Goal: Task Accomplishment & Management: Complete application form

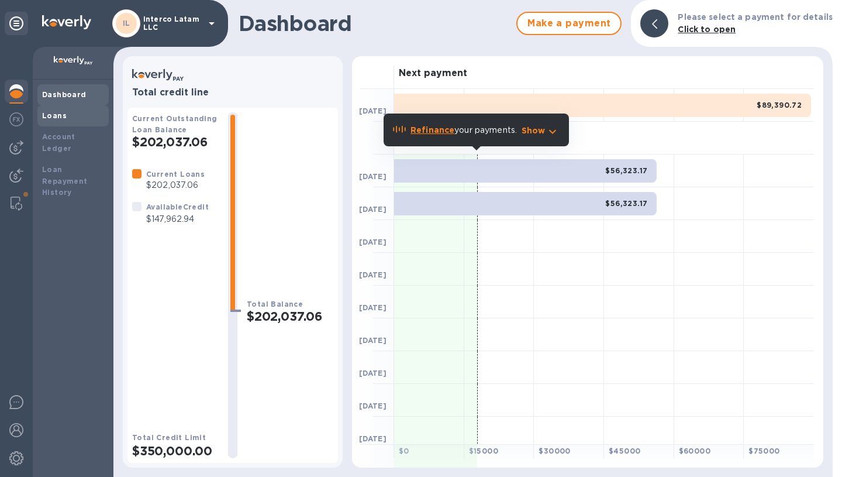
click at [77, 125] on div "Loans" at bounding box center [72, 115] width 71 height 21
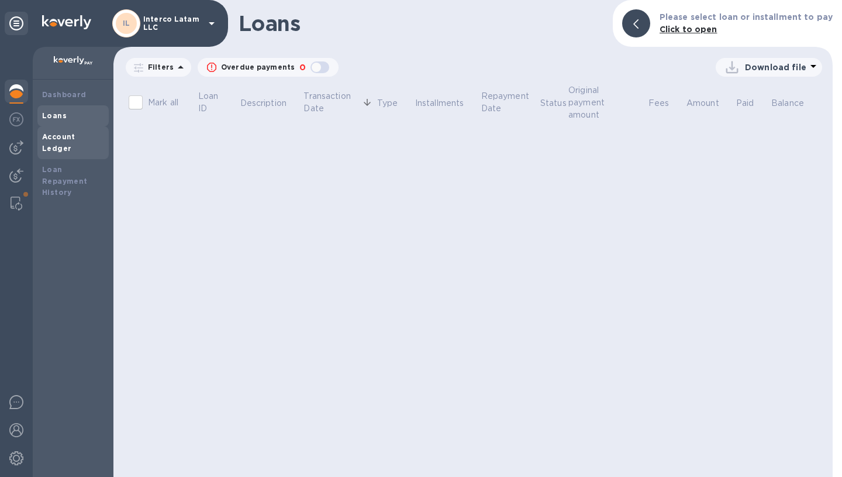
click at [75, 140] on b "Account Ledger" at bounding box center [58, 142] width 33 height 20
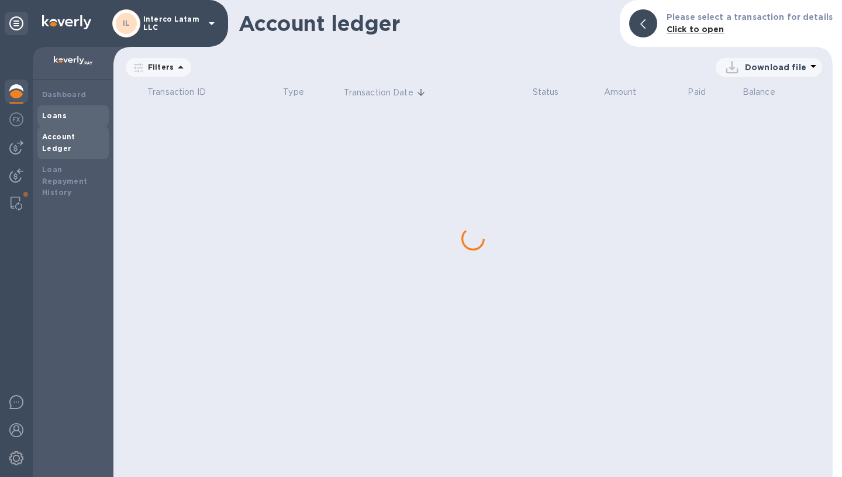
click at [76, 115] on div "Loans" at bounding box center [73, 116] width 62 height 12
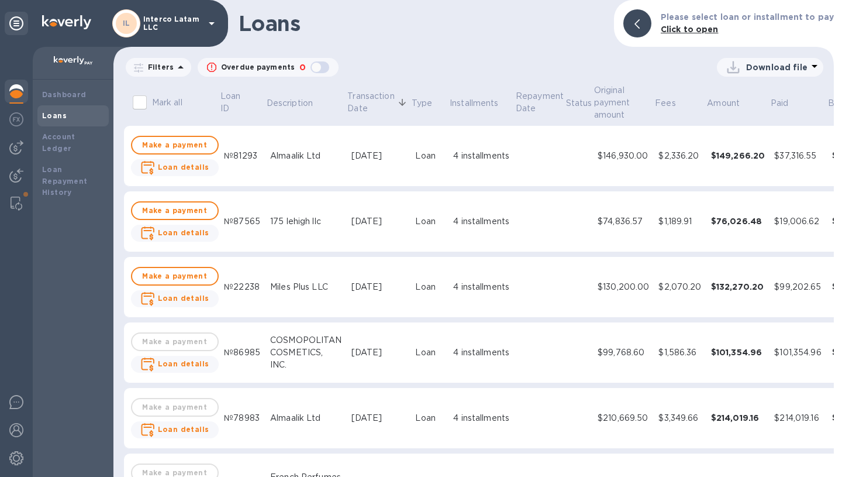
click at [13, 88] on img at bounding box center [16, 91] width 14 height 14
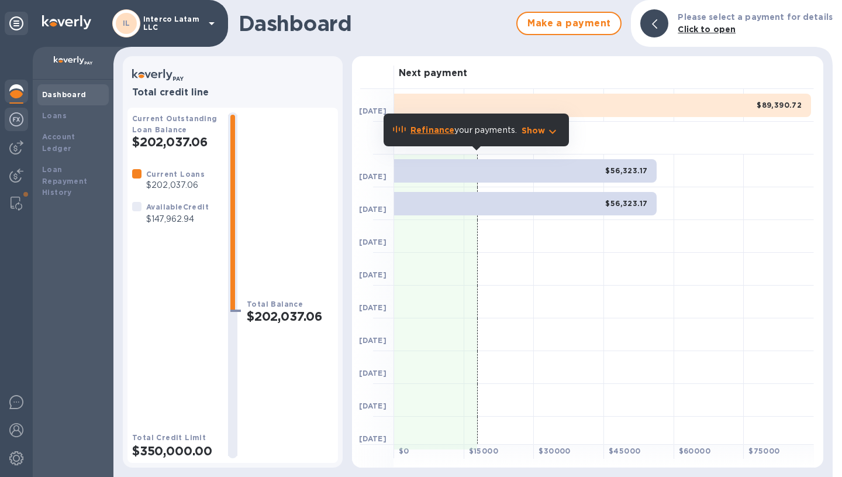
click at [20, 123] on img at bounding box center [16, 119] width 14 height 14
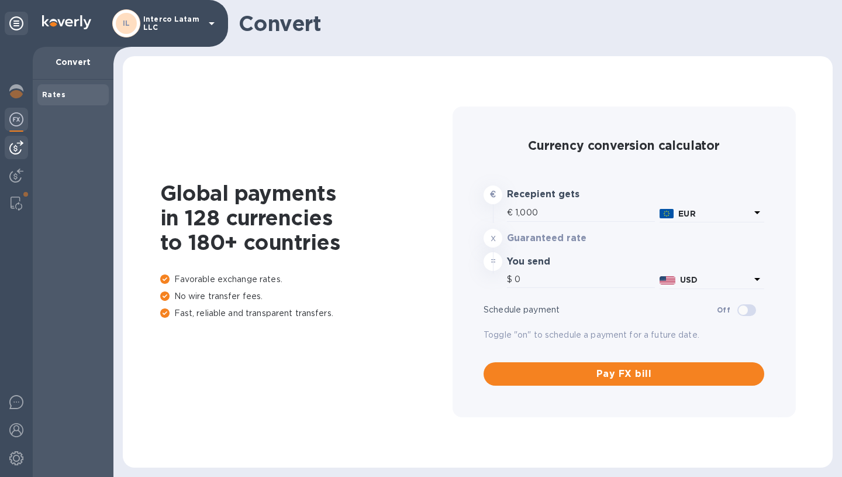
click at [16, 144] on img at bounding box center [16, 147] width 14 height 14
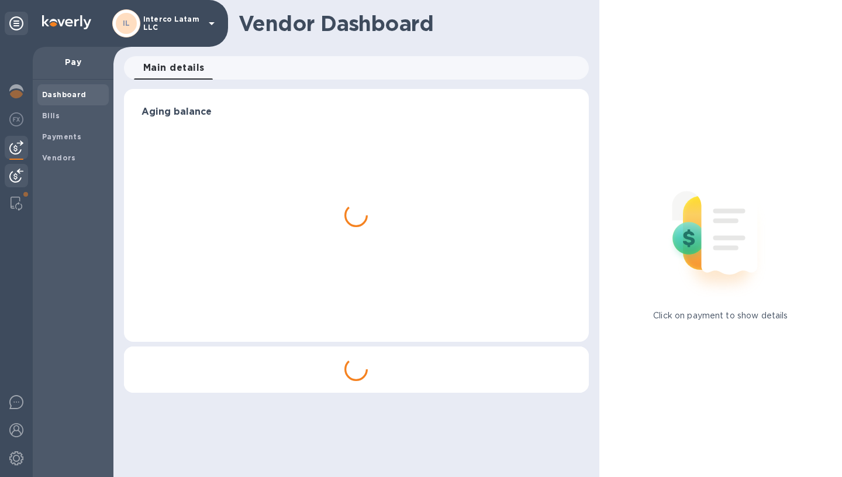
click at [17, 176] on img at bounding box center [16, 175] width 14 height 14
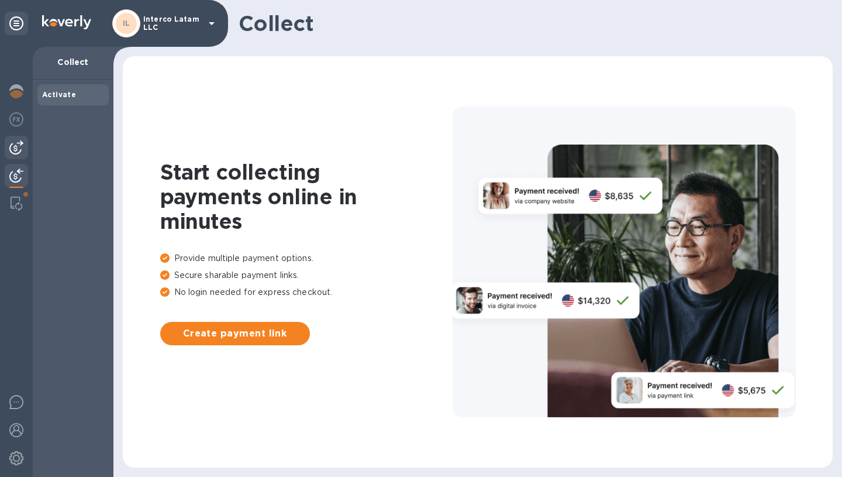
click at [15, 155] on div at bounding box center [16, 147] width 23 height 23
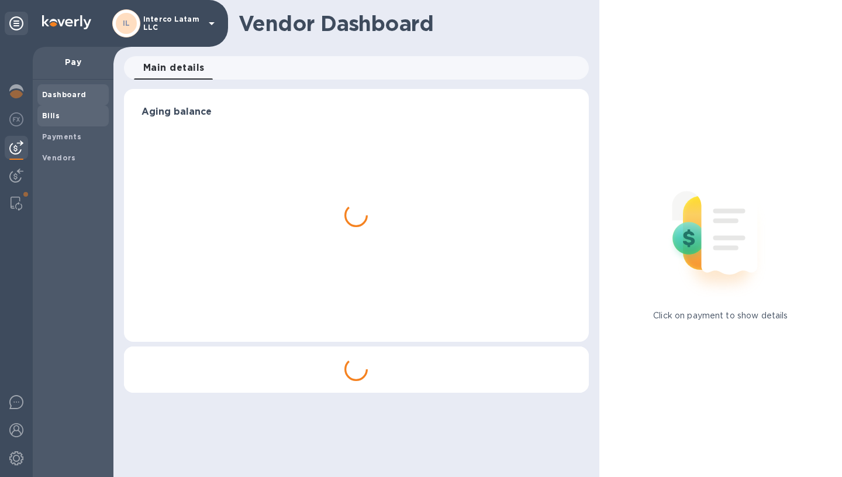
click at [61, 114] on span "Bills" at bounding box center [73, 116] width 62 height 12
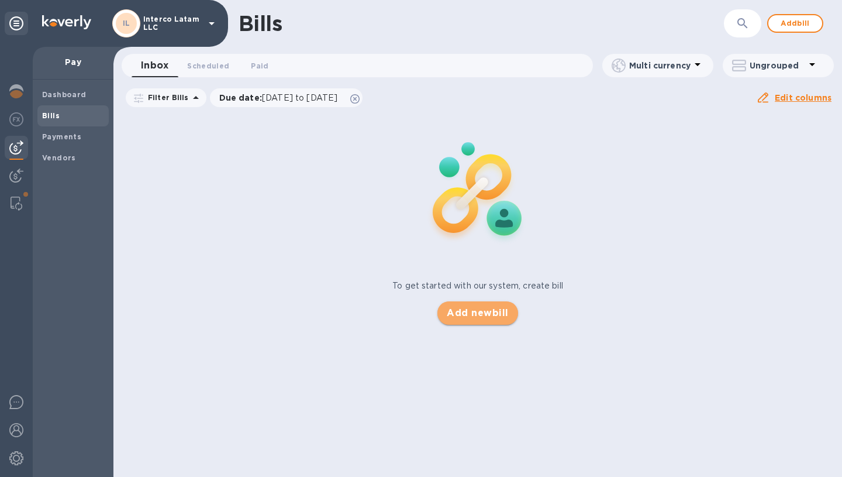
click at [483, 306] on span "Add new bill" at bounding box center [477, 313] width 61 height 14
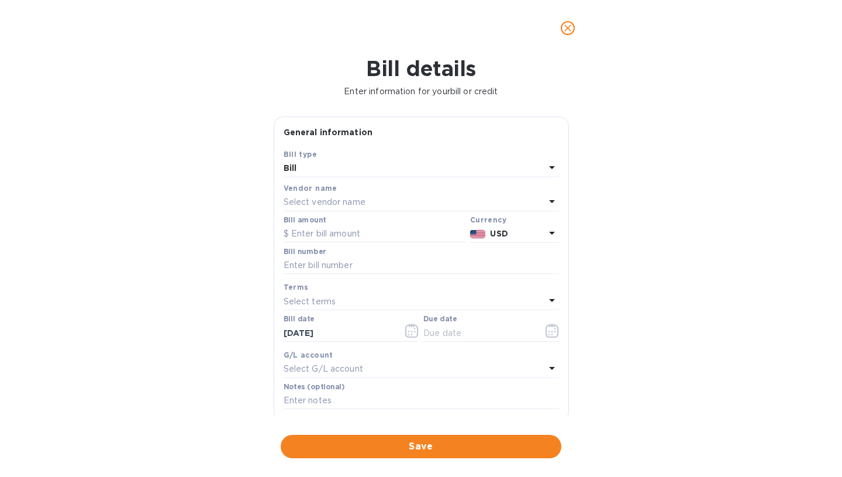
click at [311, 171] on div "Bill" at bounding box center [415, 168] width 262 height 16
click at [308, 197] on p "Bill" at bounding box center [416, 196] width 247 height 12
click at [322, 202] on p "Select vendor name" at bounding box center [325, 202] width 82 height 12
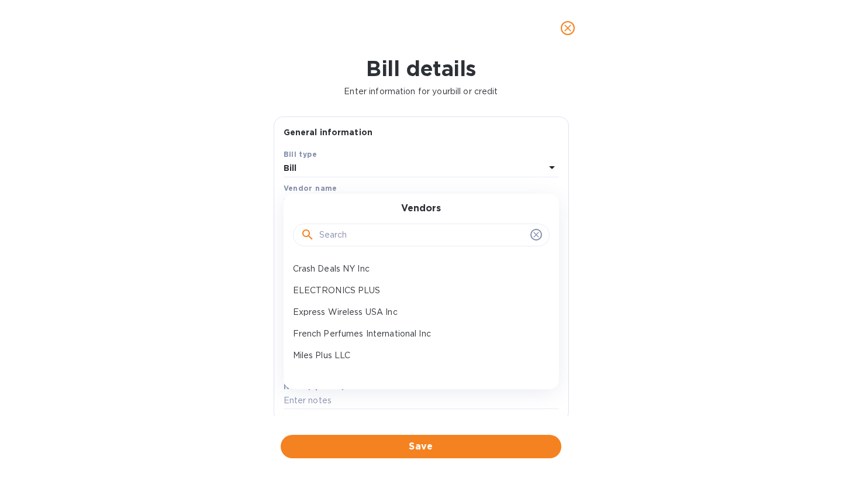
scroll to position [109, 0]
click at [322, 355] on p "Miles Plus LLC" at bounding box center [416, 354] width 247 height 12
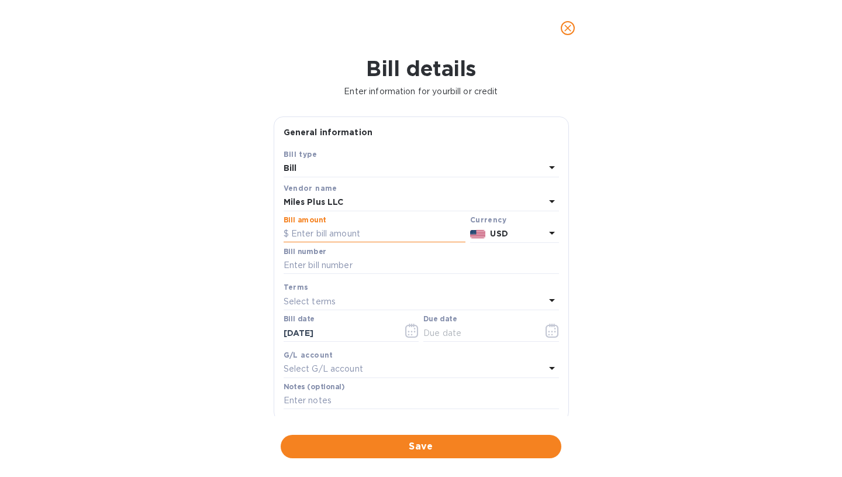
click at [325, 236] on input "text" at bounding box center [375, 234] width 182 height 18
click at [343, 239] on input "76,035.64" at bounding box center [378, 234] width 174 height 18
drag, startPoint x: 337, startPoint y: 238, endPoint x: 305, endPoint y: 236, distance: 32.2
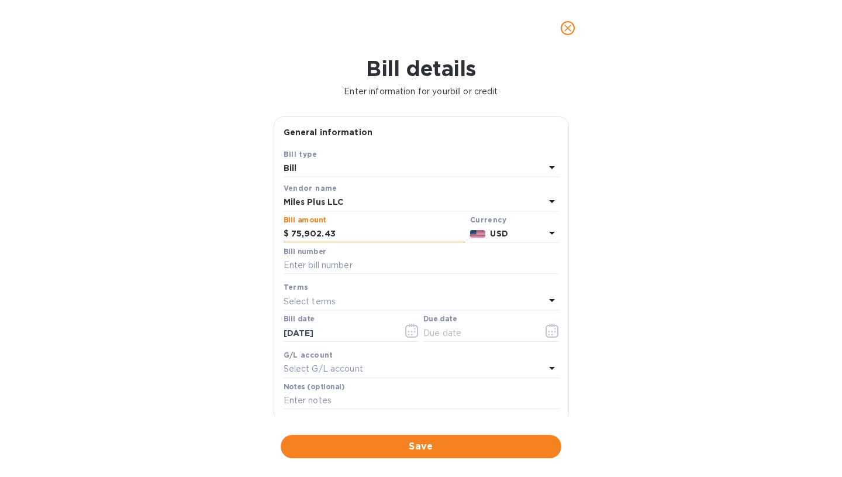
click at [305, 236] on input "75,902.43" at bounding box center [378, 234] width 174 height 18
drag, startPoint x: 340, startPoint y: 236, endPoint x: 255, endPoint y: 236, distance: 84.8
click at [255, 236] on div "Bill details Enter information for your bill or credit General information Save…" at bounding box center [421, 266] width 842 height 421
type input "75,407.50"
click at [310, 263] on input "text" at bounding box center [422, 266] width 276 height 18
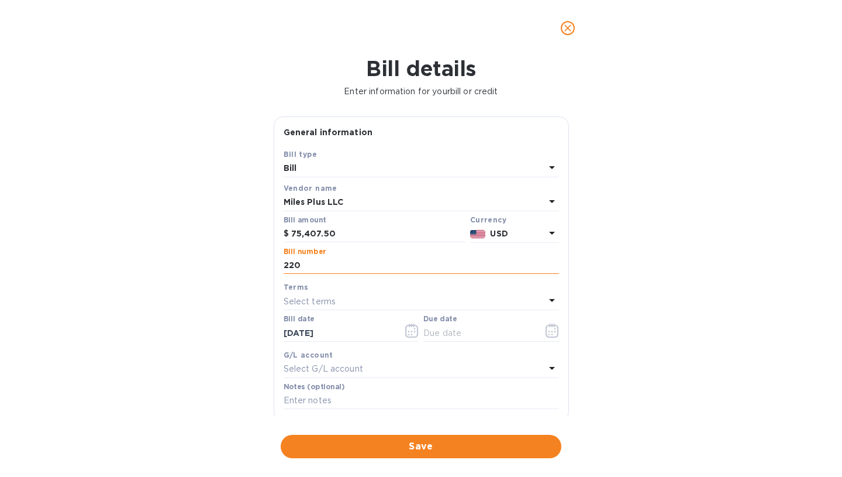
type input "2202"
click at [311, 266] on input "2202" at bounding box center [422, 266] width 276 height 18
click at [317, 269] on input "2202" at bounding box center [422, 266] width 276 height 18
drag, startPoint x: 318, startPoint y: 267, endPoint x: 280, endPoint y: 274, distance: 39.2
click at [279, 274] on div "Save Bill type Bill Vendor name Miles Plus LLC Bill amount $ 75,407.50 Currency…" at bounding box center [421, 284] width 294 height 273
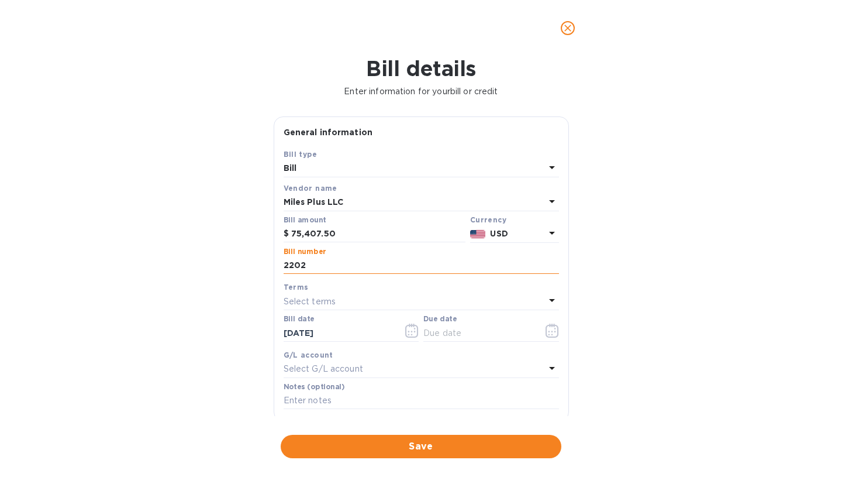
click at [286, 271] on input "2202" at bounding box center [422, 266] width 276 height 18
type input "3217"
click at [322, 304] on p "Select terms" at bounding box center [310, 301] width 53 height 12
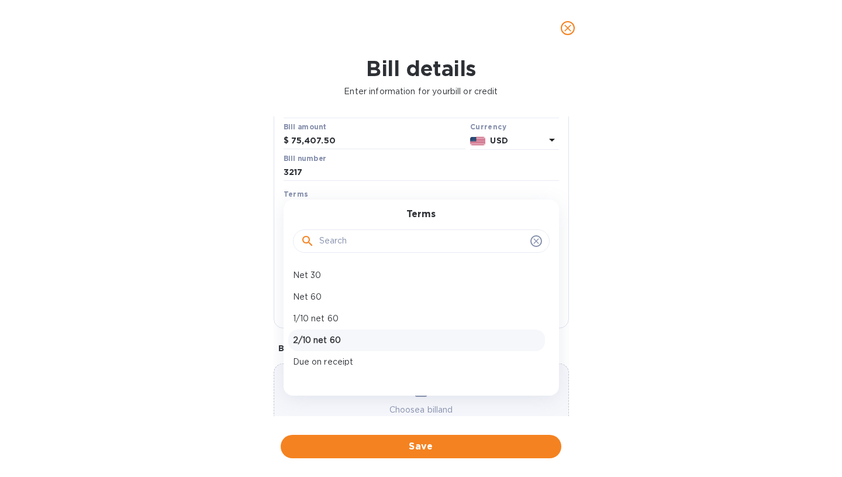
scroll to position [79, 0]
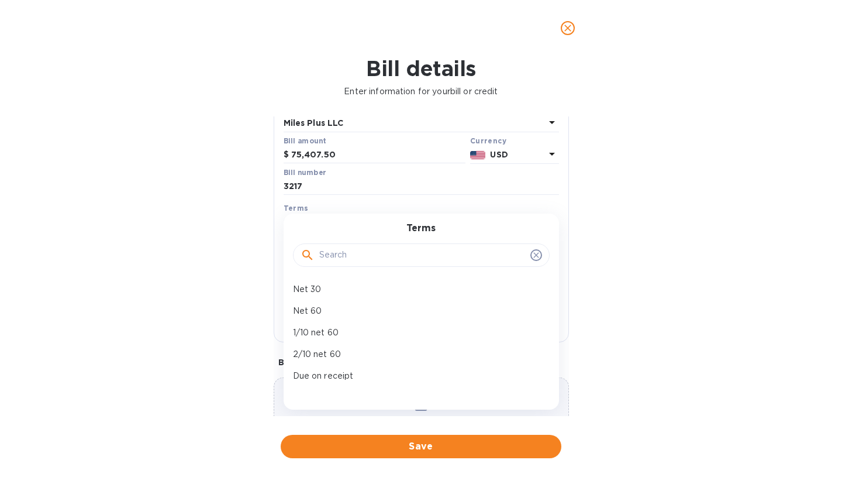
click at [366, 238] on div at bounding box center [421, 254] width 257 height 40
click at [532, 256] on icon at bounding box center [536, 254] width 9 height 9
click at [628, 271] on div "Bill details Enter information for your bill or credit General information Save…" at bounding box center [421, 266] width 842 height 421
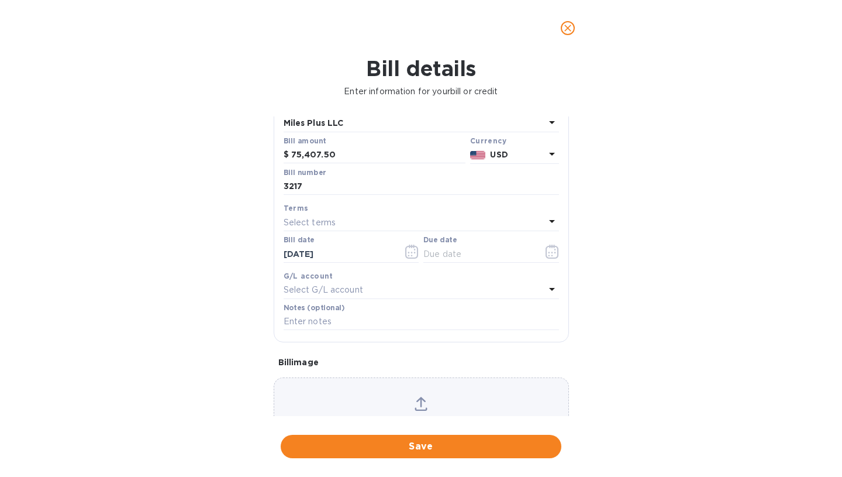
click at [348, 222] on div "Select terms" at bounding box center [415, 222] width 262 height 16
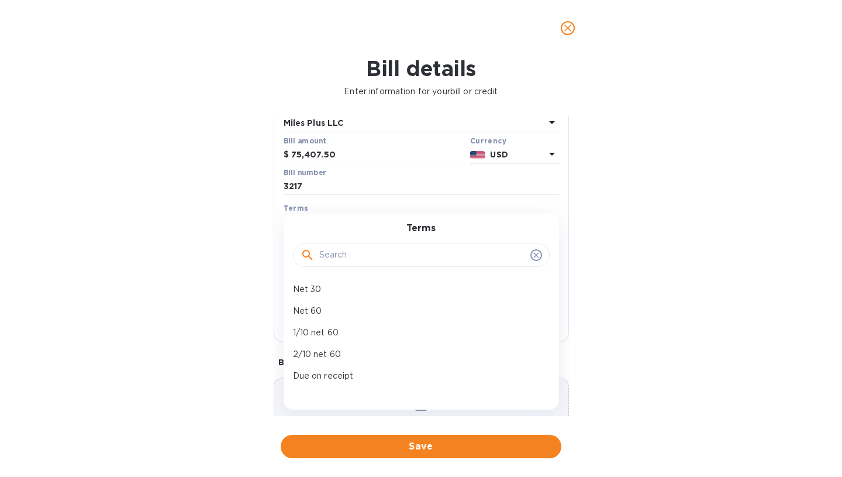
click at [336, 247] on input "text" at bounding box center [422, 255] width 207 height 18
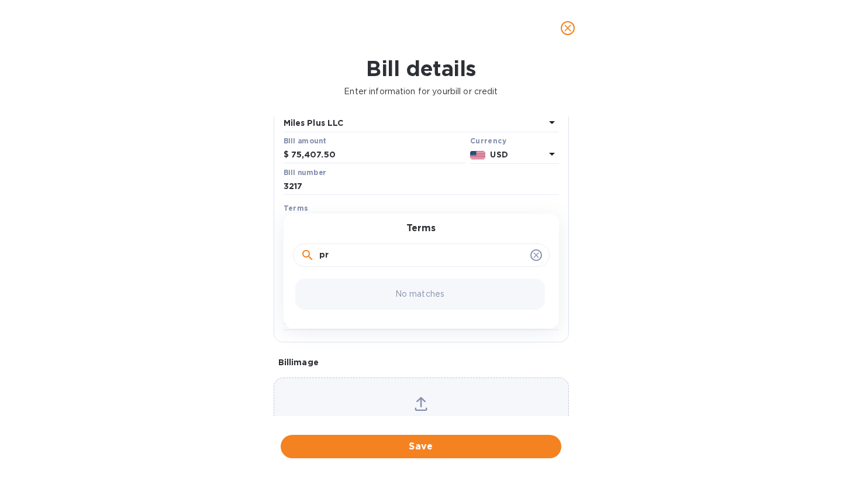
type input "p"
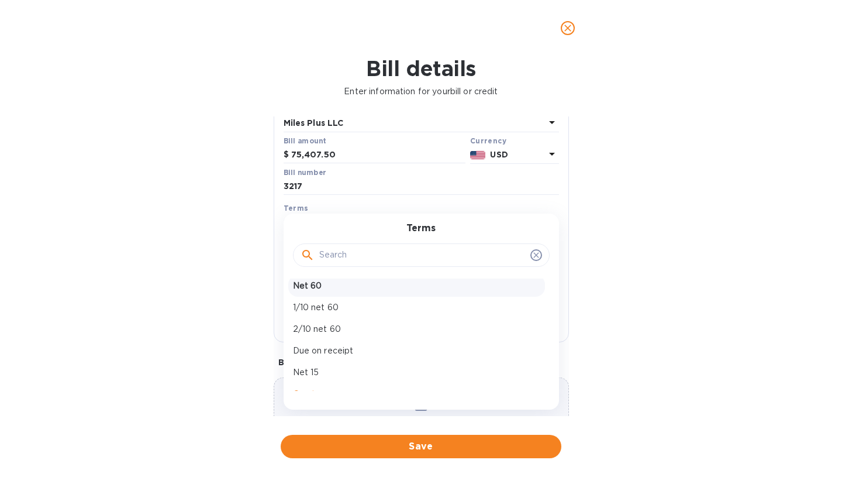
scroll to position [39, 0]
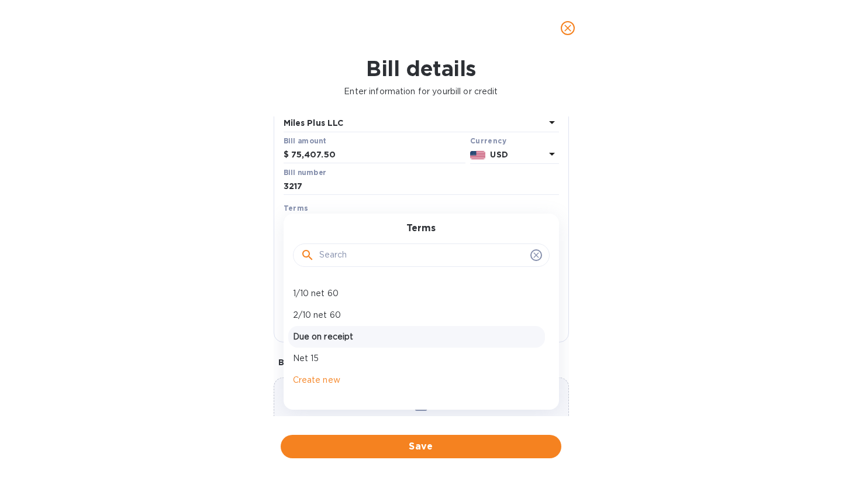
click at [366, 335] on p "Due on receipt" at bounding box center [416, 337] width 247 height 12
type input "09/22/2025"
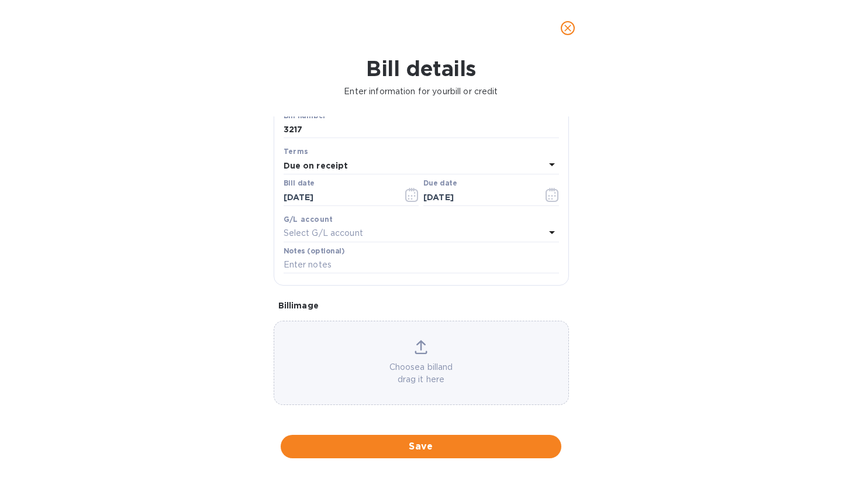
scroll to position [140, 0]
click at [447, 448] on span "Save" at bounding box center [421, 446] width 262 height 14
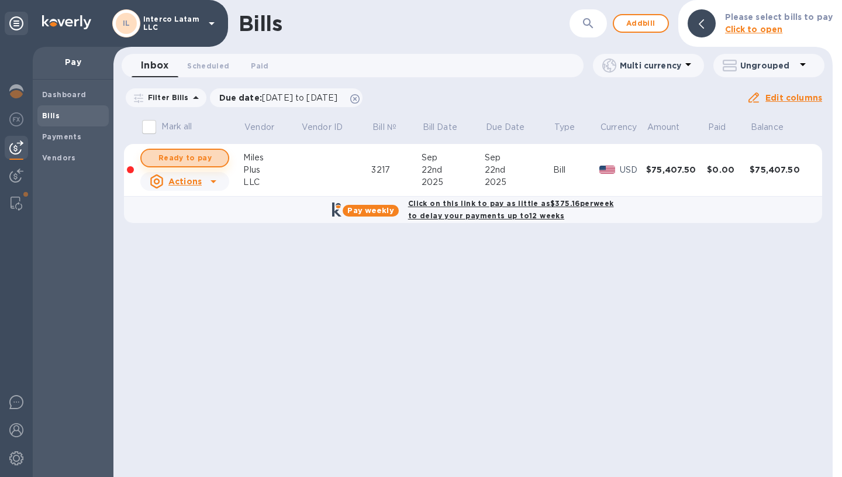
click at [205, 161] on span "Ready to pay" at bounding box center [185, 158] width 68 height 14
checkbox input "true"
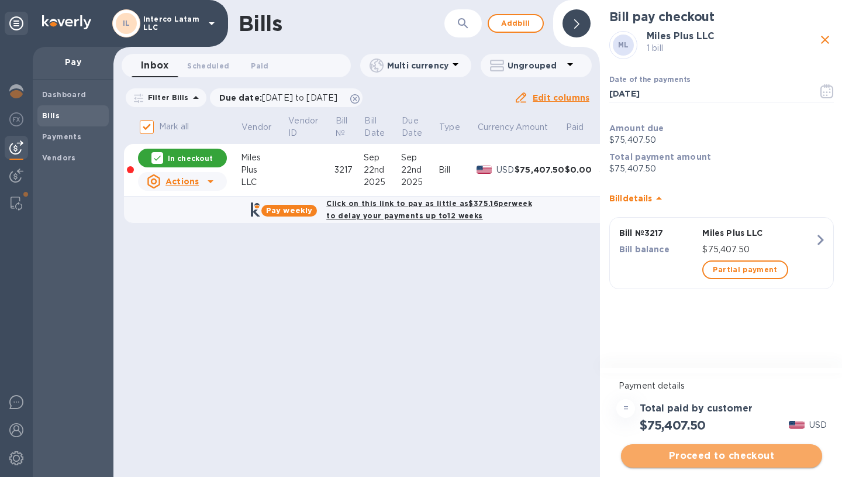
click at [706, 456] on span "Proceed to checkout" at bounding box center [722, 456] width 183 height 14
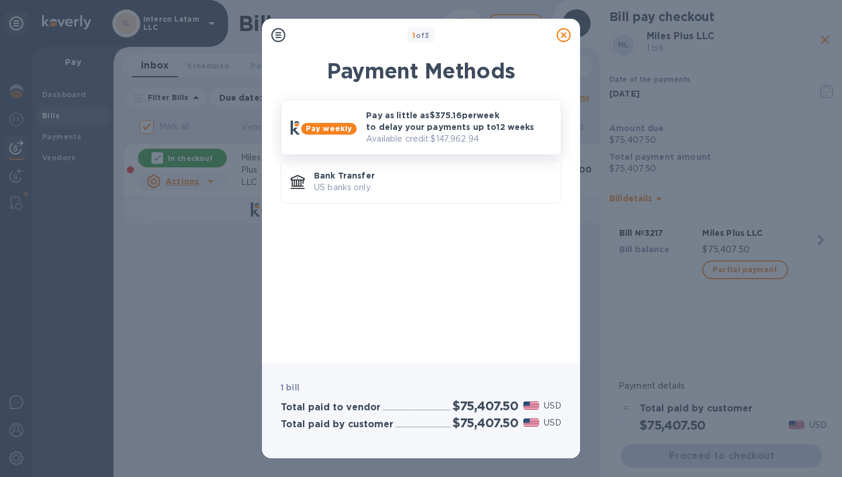
click at [397, 126] on p "Pay as little as $375.16 per week to delay your payments up to 12 weeks" at bounding box center [458, 120] width 185 height 23
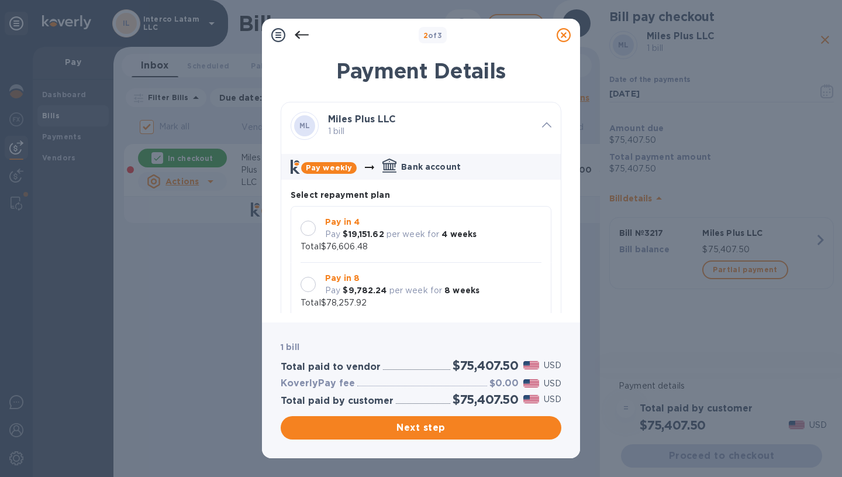
scroll to position [11, 0]
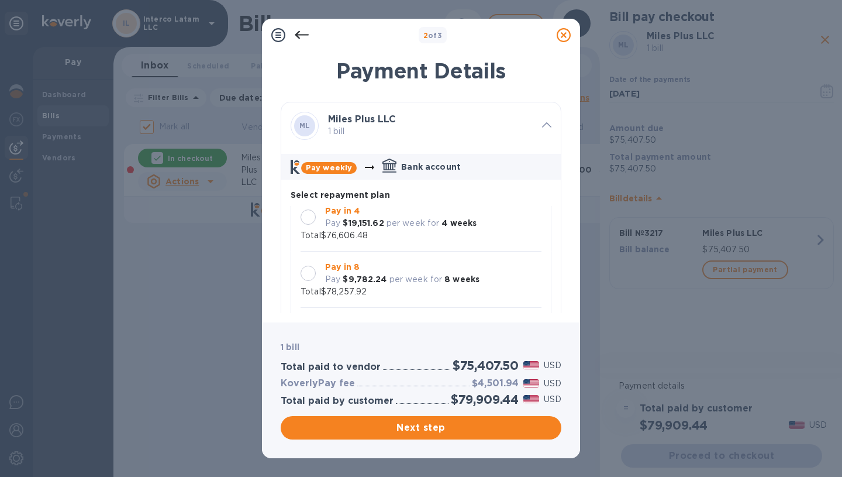
click at [401, 214] on p "Pay in 4" at bounding box center [401, 211] width 152 height 12
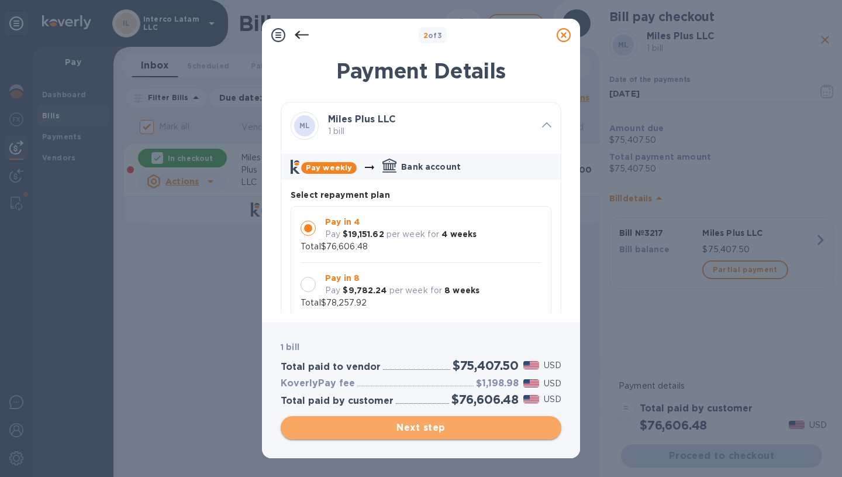
click at [500, 424] on span "Next step" at bounding box center [421, 428] width 262 height 14
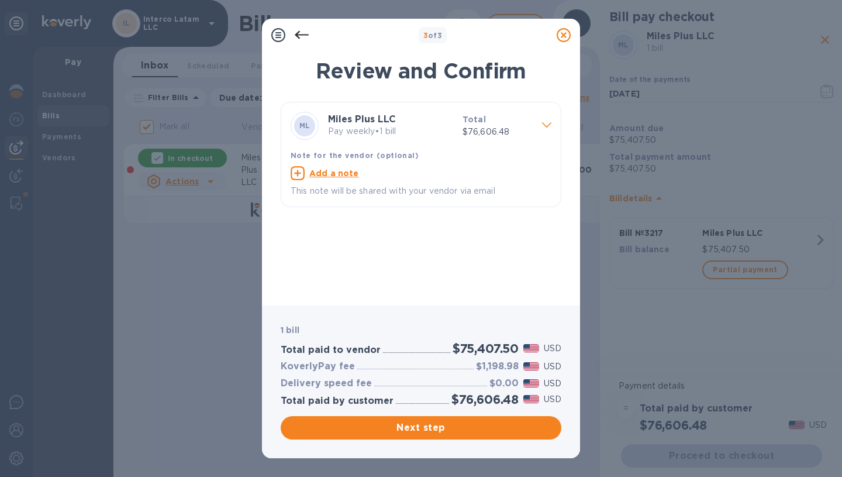
click at [546, 127] on icon at bounding box center [546, 124] width 9 height 5
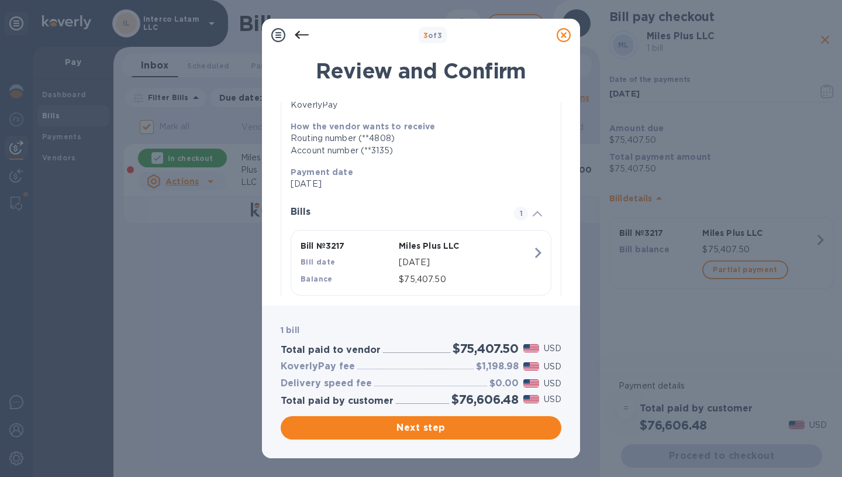
scroll to position [135, 0]
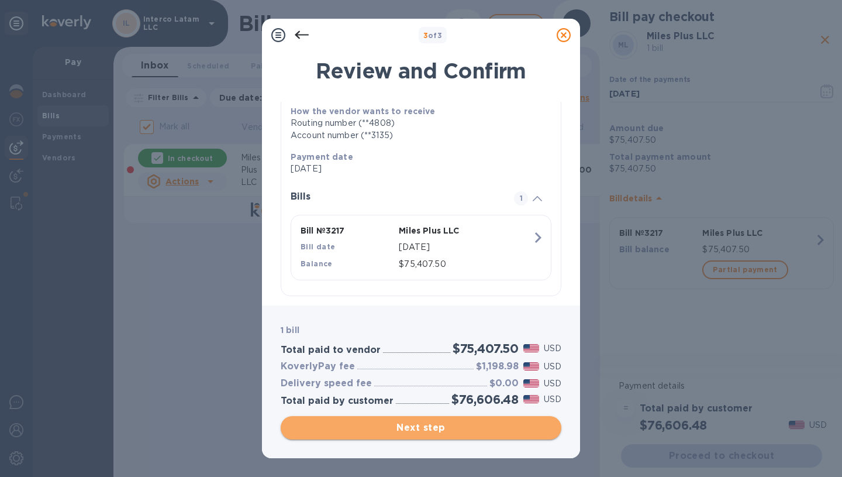
click at [466, 432] on span "Next step" at bounding box center [421, 428] width 262 height 14
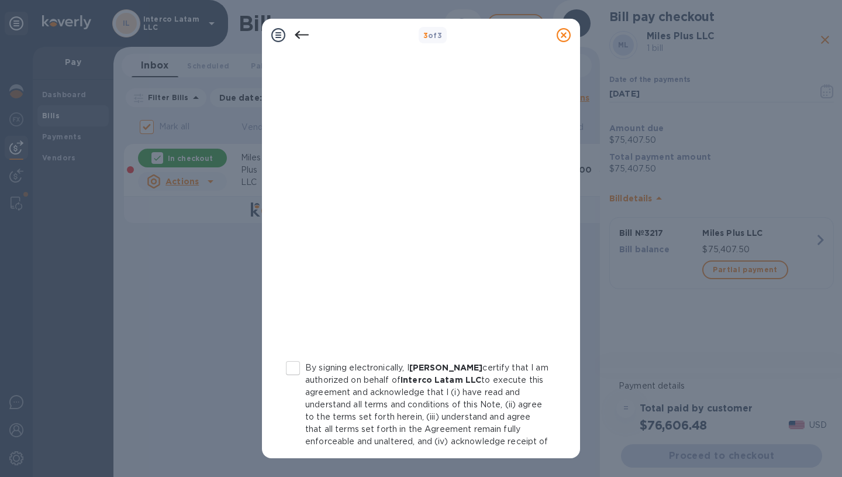
scroll to position [177, 0]
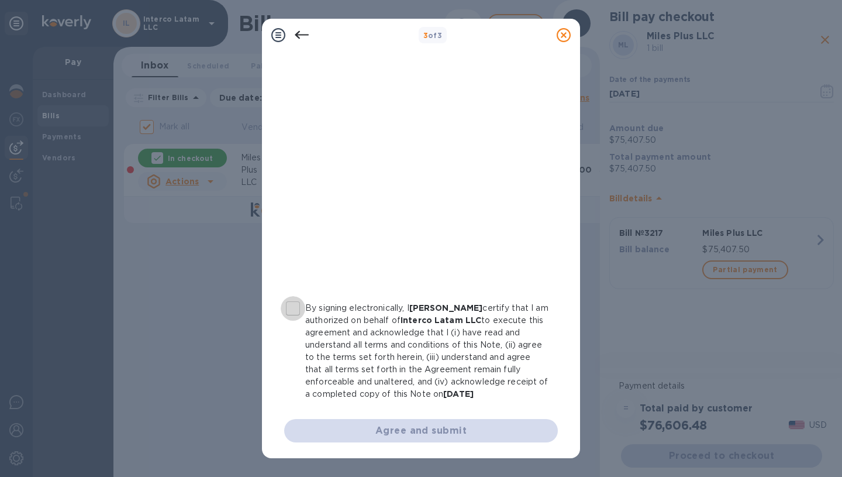
click at [293, 308] on input "By signing electronically, I Aron Worcman certify that I am authorized on behal…" at bounding box center [293, 308] width 25 height 25
checkbox input "true"
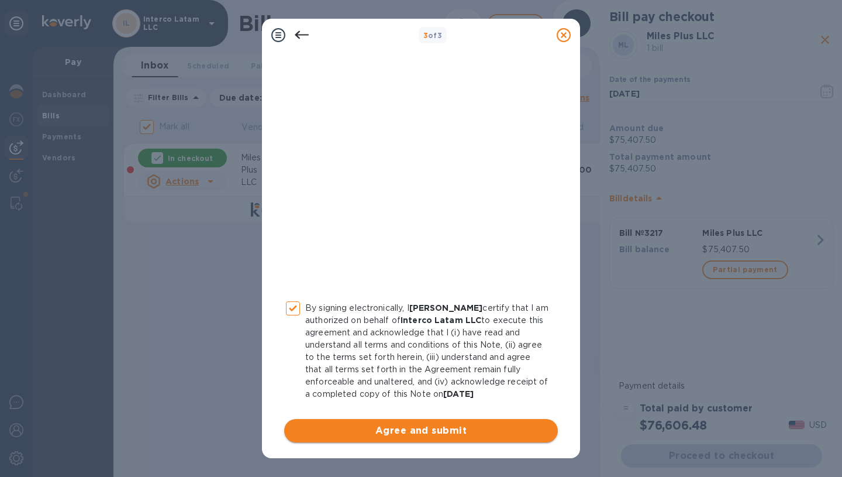
click at [423, 424] on span "Agree and submit" at bounding box center [421, 431] width 255 height 14
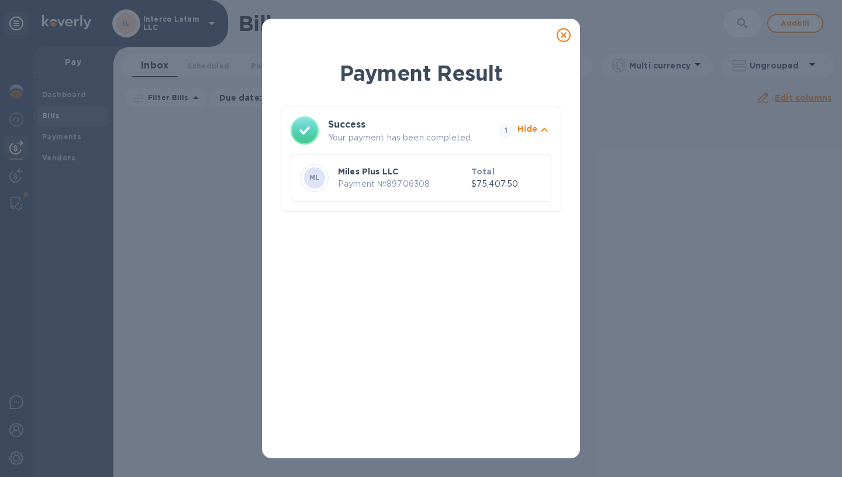
click at [567, 32] on icon at bounding box center [564, 35] width 14 height 14
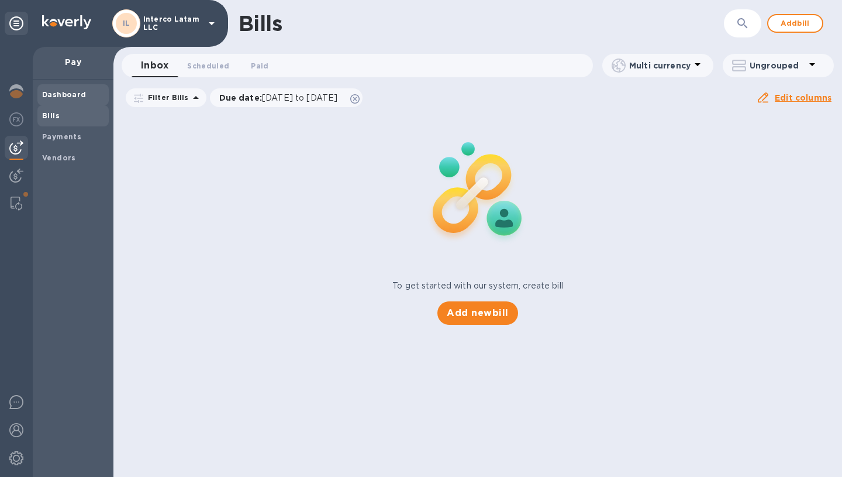
click at [97, 90] on span "Dashboard" at bounding box center [73, 95] width 62 height 12
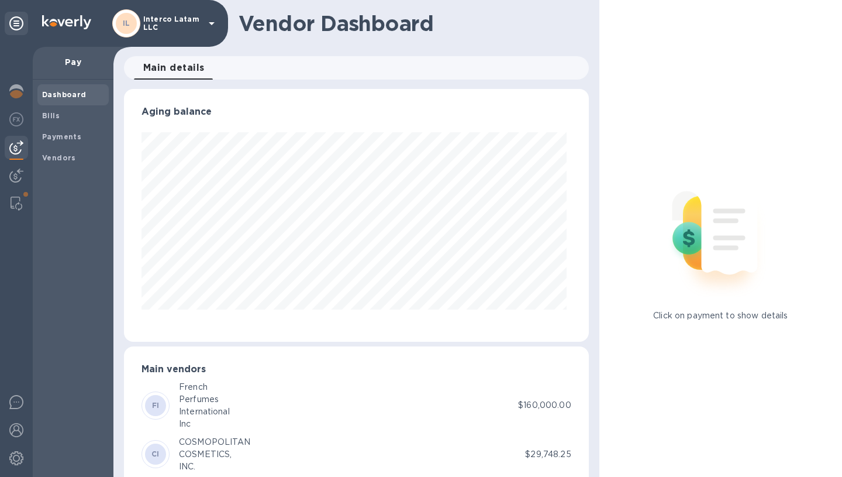
scroll to position [253, 460]
click at [88, 114] on span "Bills" at bounding box center [73, 116] width 62 height 12
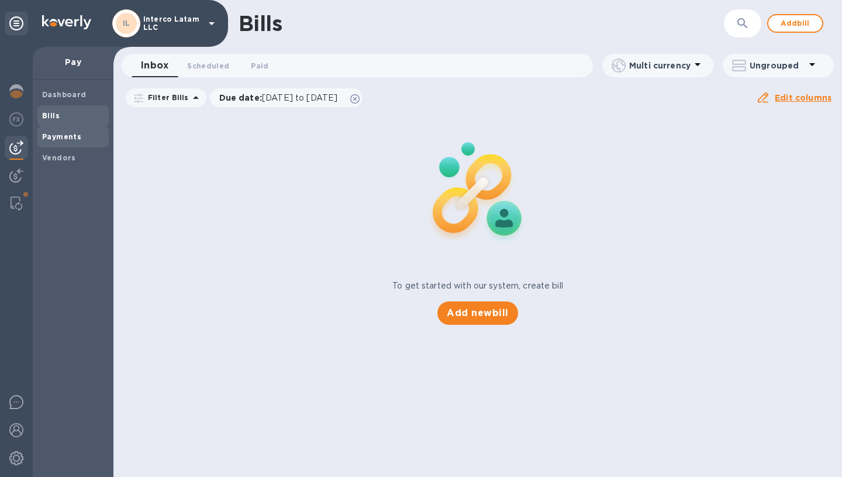
click at [72, 139] on b "Payments" at bounding box center [61, 136] width 39 height 9
